Goal: Task Accomplishment & Management: Manage account settings

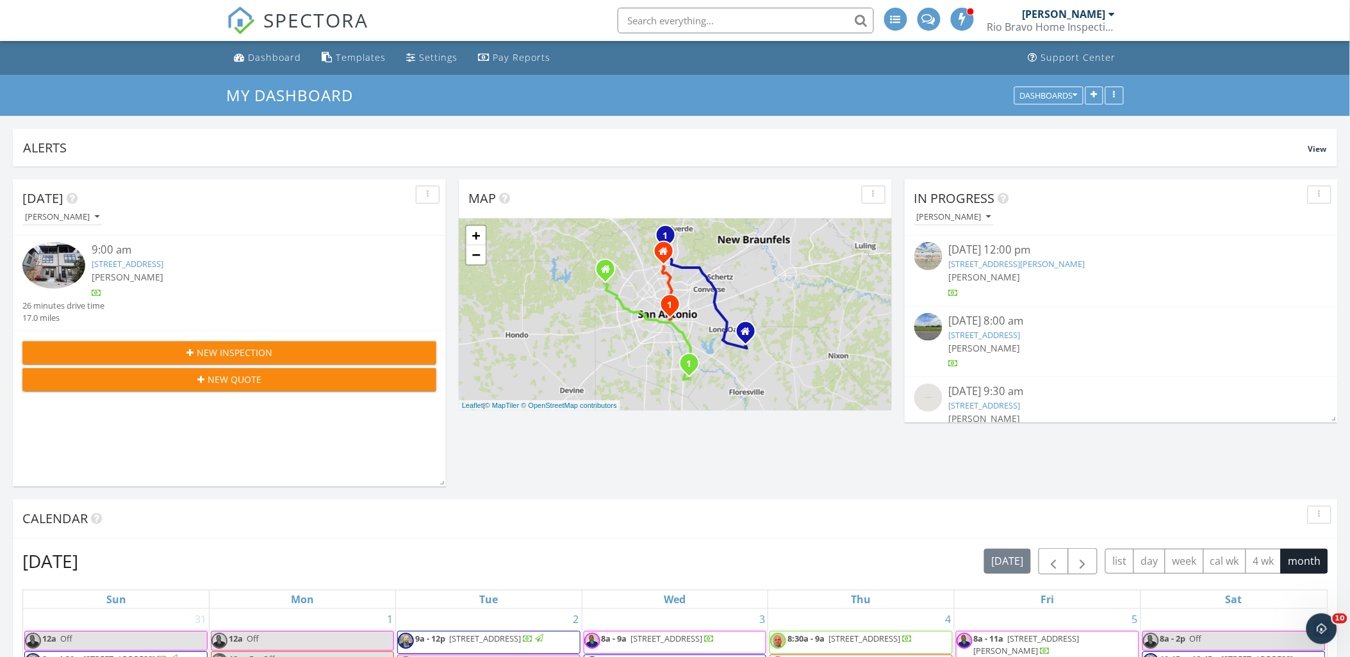
click at [137, 264] on link "[STREET_ADDRESS]" at bounding box center [128, 264] width 72 height 12
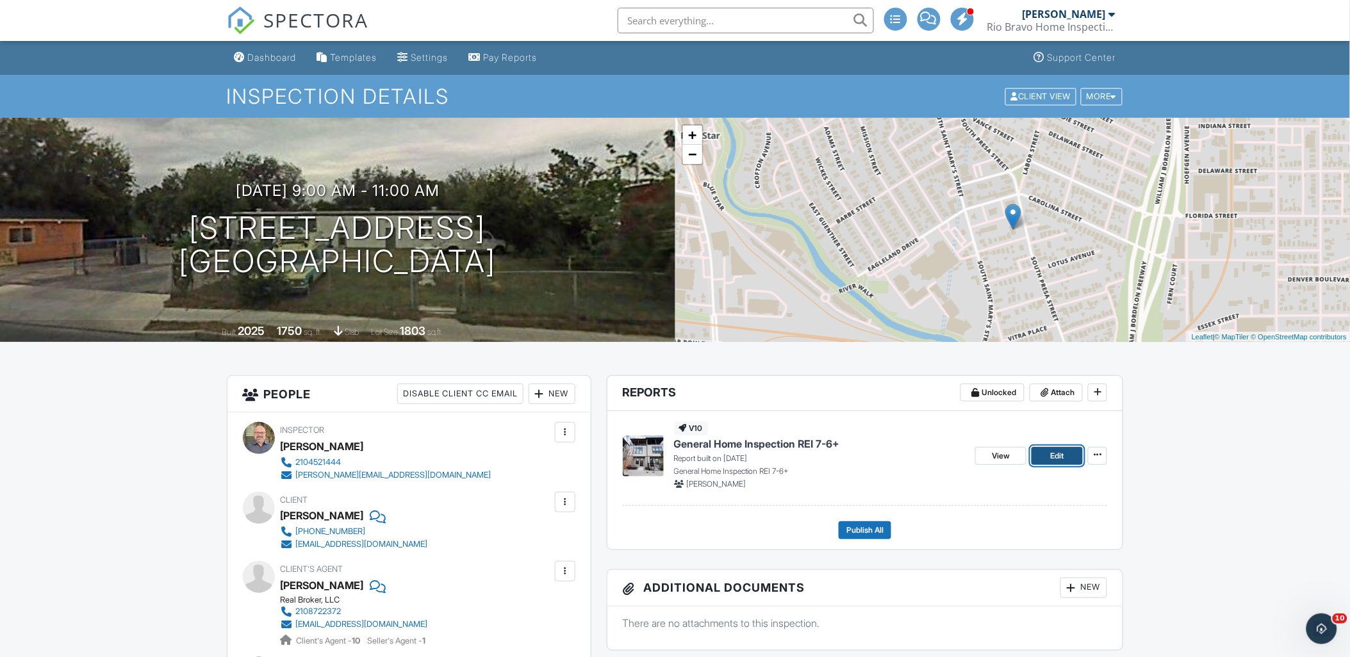
click at [1055, 455] on span "Edit" at bounding box center [1057, 456] width 13 height 13
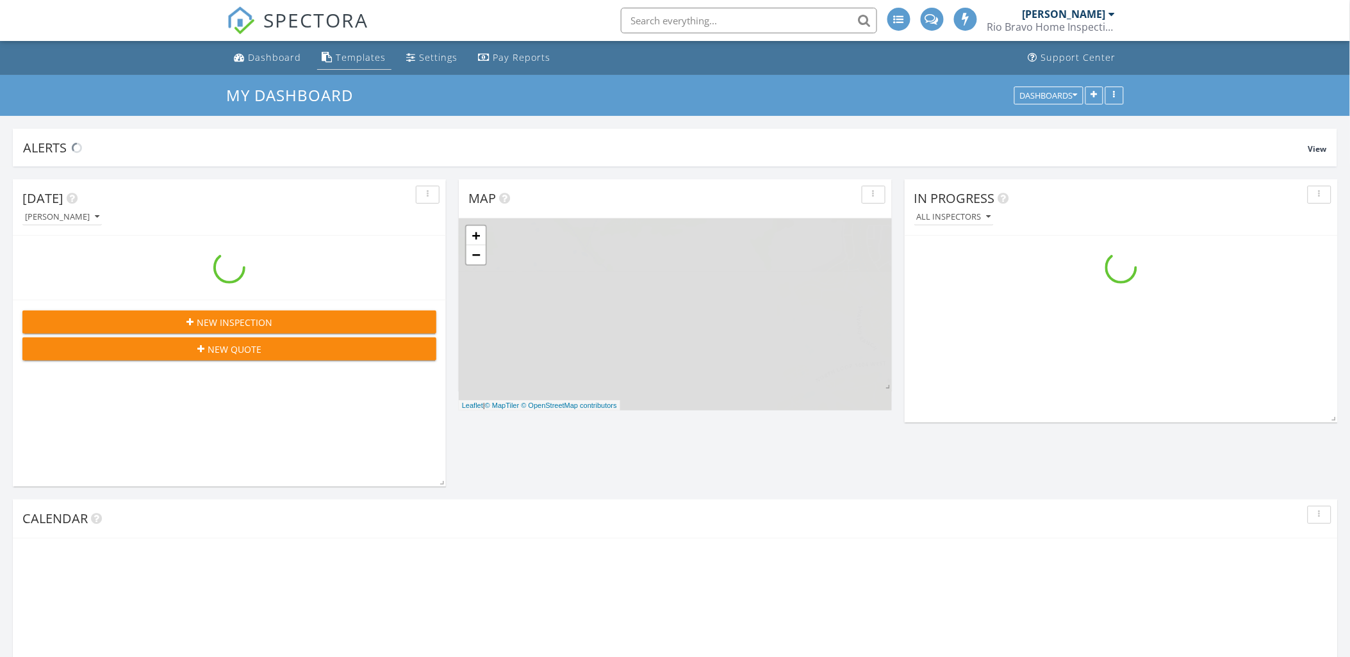
scroll to position [1252, 1373]
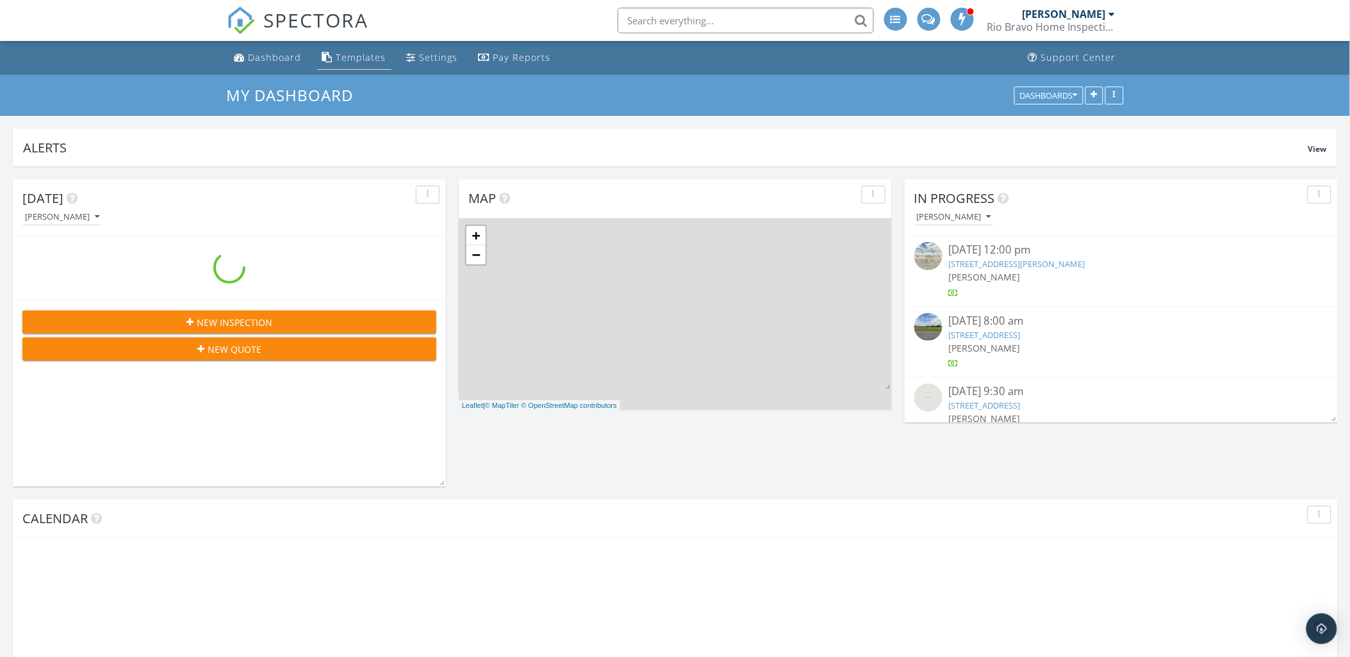
click at [361, 59] on div "Templates" at bounding box center [361, 57] width 50 height 12
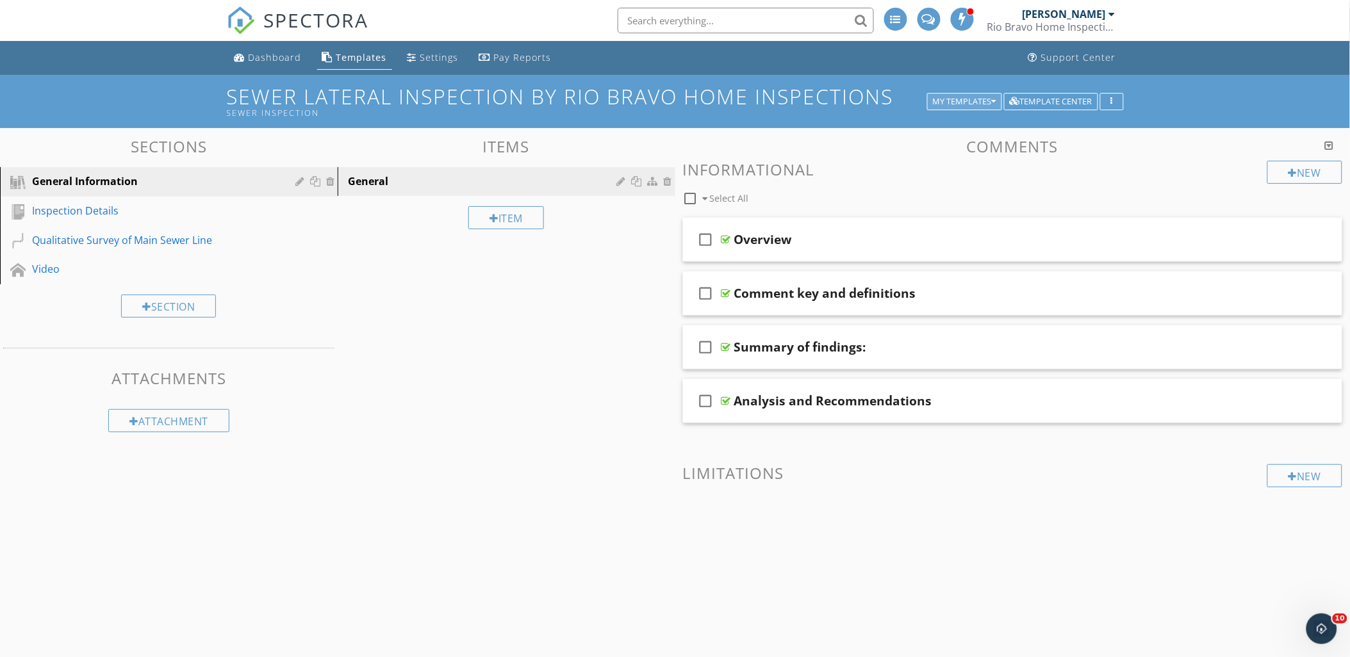
click at [965, 105] on div "My Templates" at bounding box center [964, 101] width 63 height 9
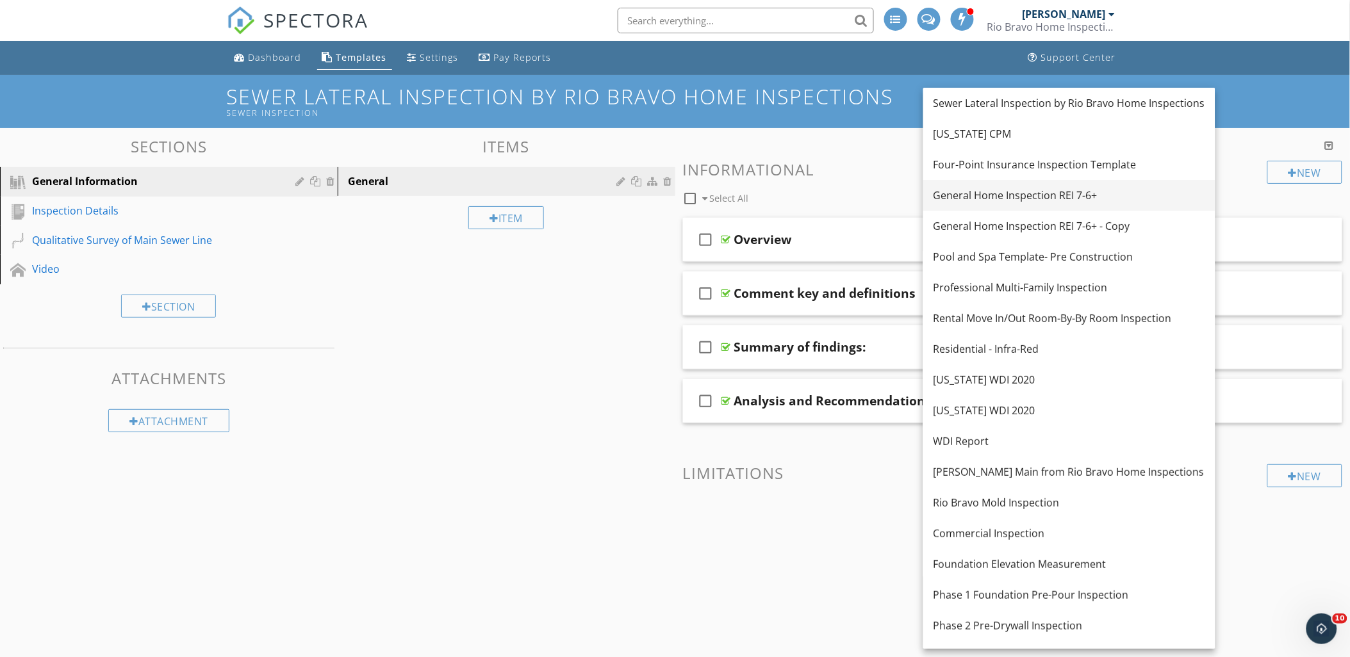
click at [983, 202] on div "General Home Inspection REI 7-6+" at bounding box center [1069, 195] width 272 height 15
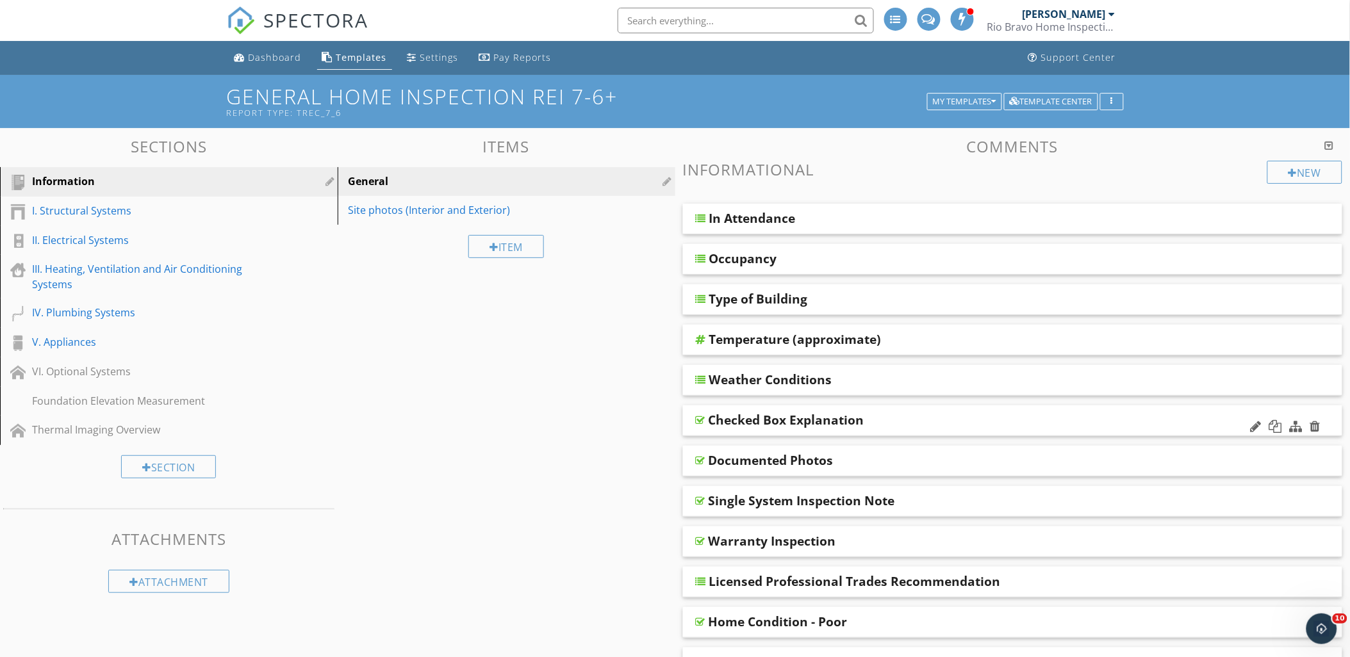
click at [703, 427] on div "Checked Box Explanation" at bounding box center [1013, 421] width 660 height 31
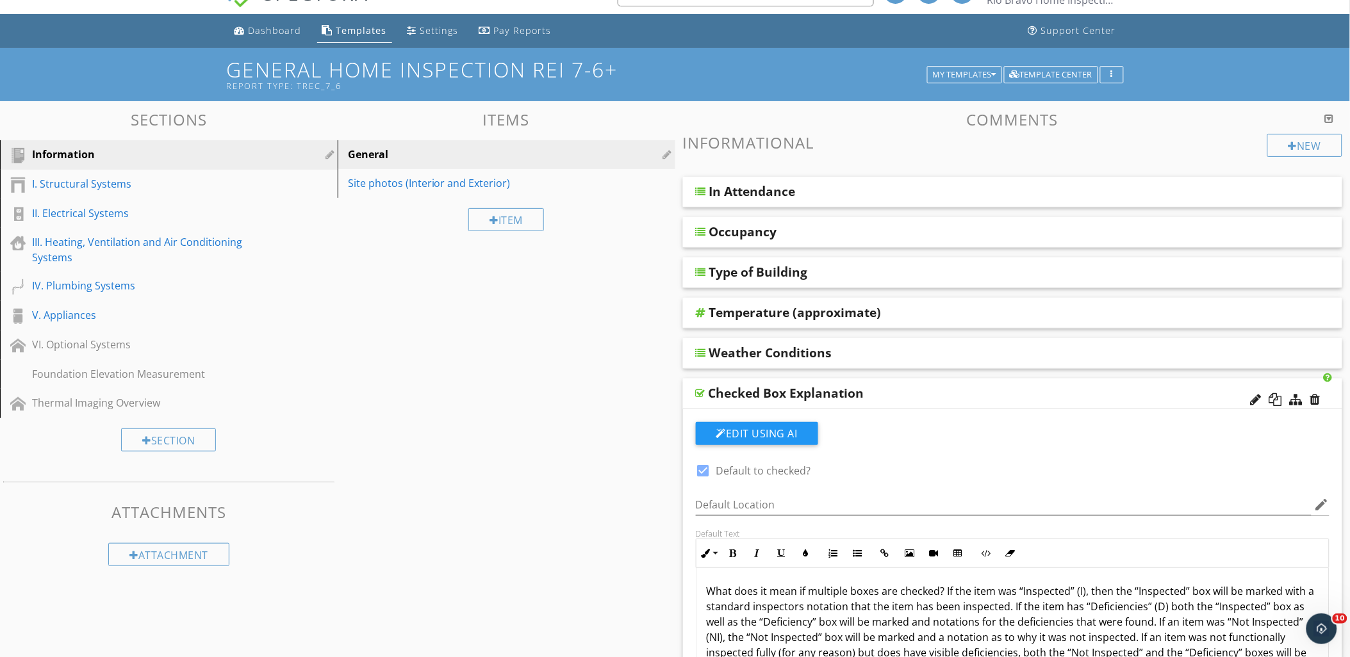
scroll to position [356, 0]
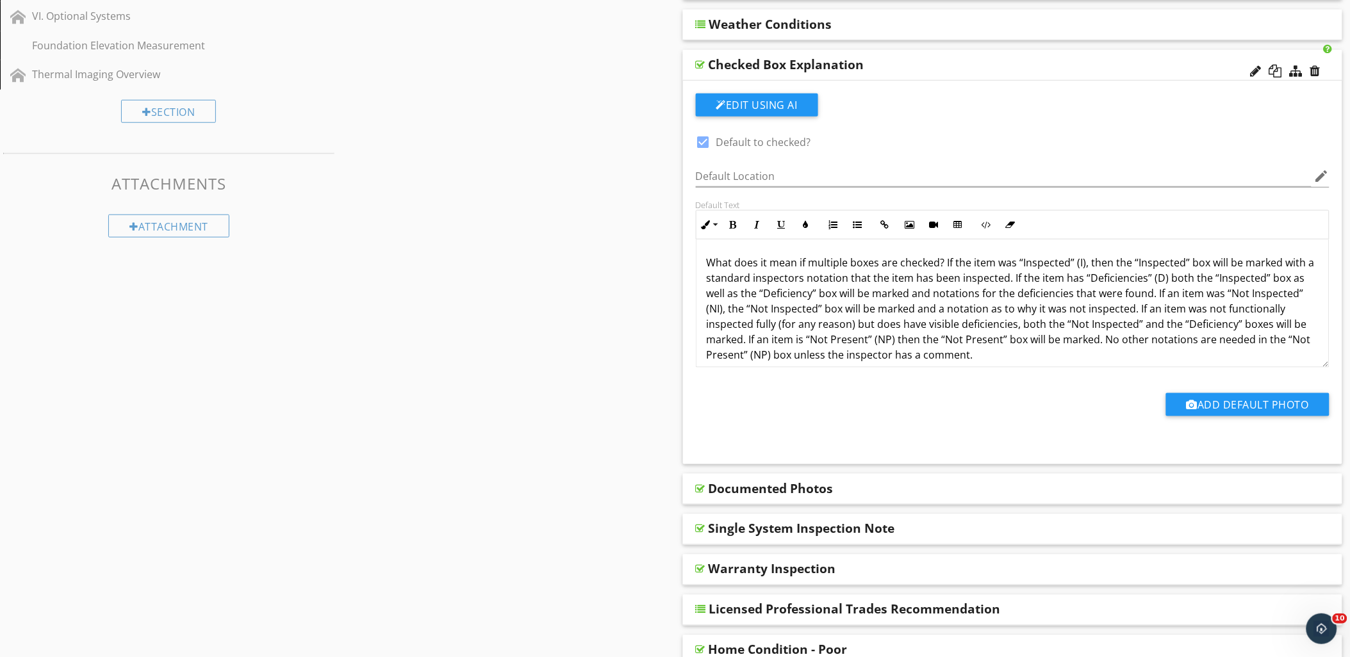
click at [1016, 349] on p "What does it mean if multiple boxes are checked? If the item was “Inspected” (I…" at bounding box center [1013, 309] width 612 height 108
click at [1073, 261] on p "What does it mean if multiple boxes are checked? If the item was “Inspected” (I…" at bounding box center [1013, 309] width 612 height 108
click at [696, 395] on div "Add Default Photo" at bounding box center [1013, 409] width 650 height 33
click at [700, 65] on div at bounding box center [701, 65] width 10 height 10
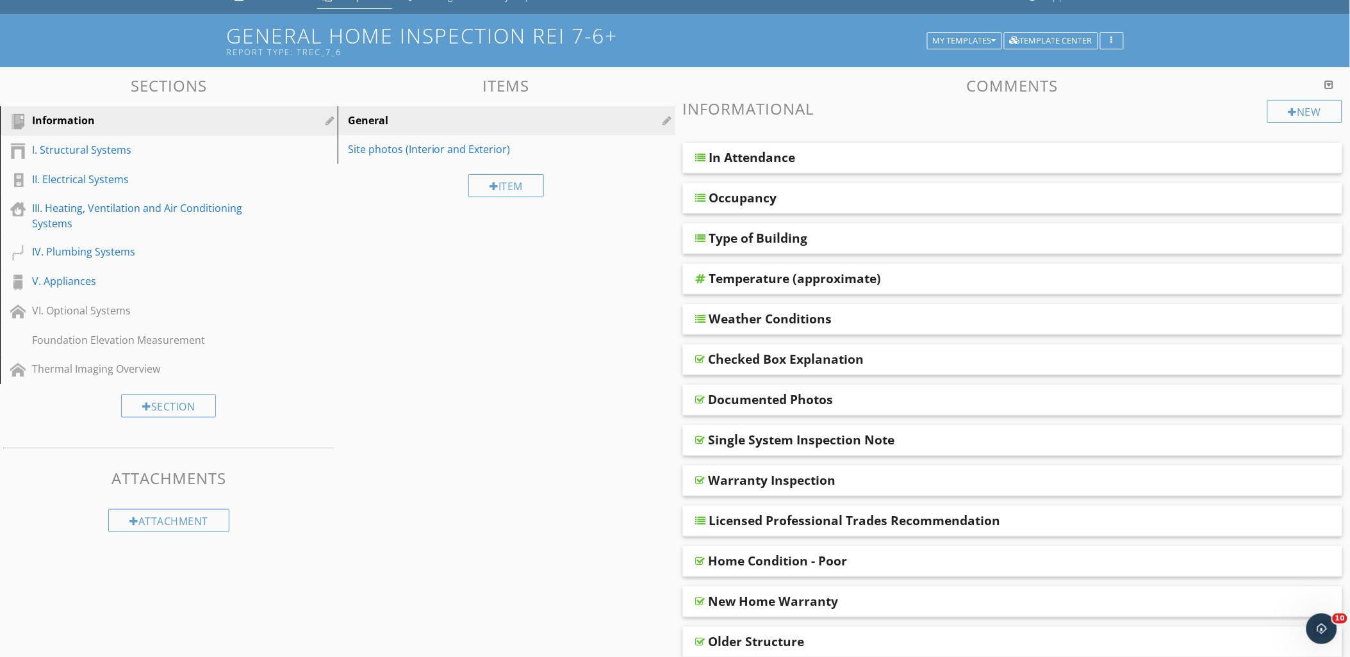
scroll to position [0, 0]
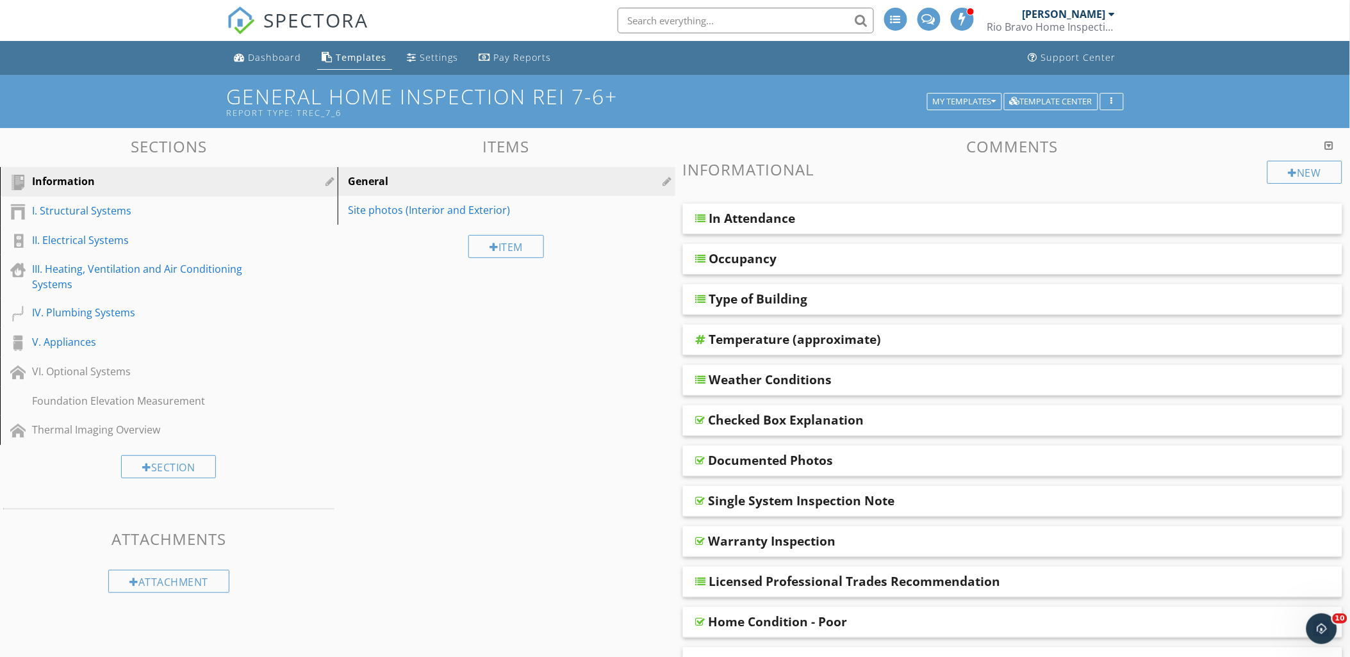
drag, startPoint x: 285, startPoint y: 59, endPoint x: 464, endPoint y: 74, distance: 180.0
click at [285, 59] on div "Dashboard" at bounding box center [275, 57] width 53 height 12
